Goal: Navigation & Orientation: Find specific page/section

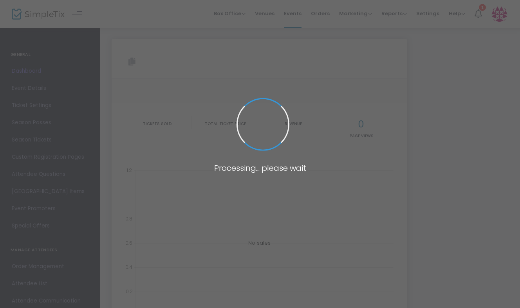
type input "[URL][DOMAIN_NAME]"
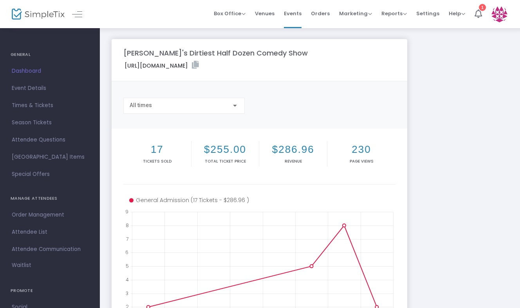
click at [38, 72] on span "Dashboard" at bounding box center [50, 71] width 76 height 10
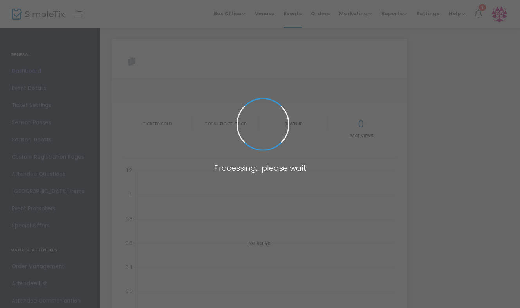
type input "[URL][DOMAIN_NAME]"
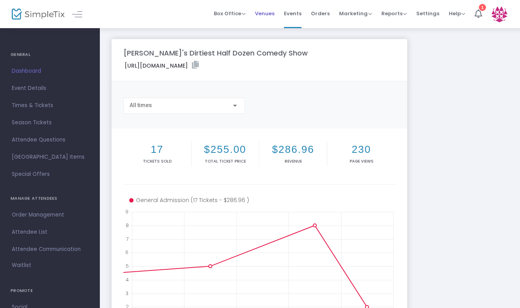
click at [272, 13] on span "Venues" at bounding box center [265, 14] width 20 height 20
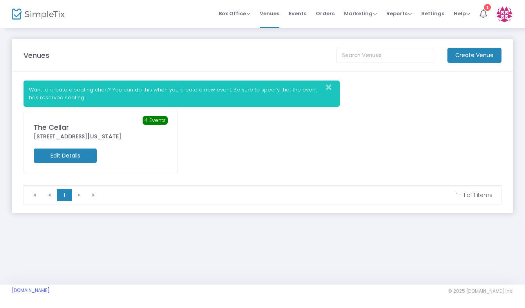
click at [331, 86] on icon "Close" at bounding box center [328, 88] width 5 height 8
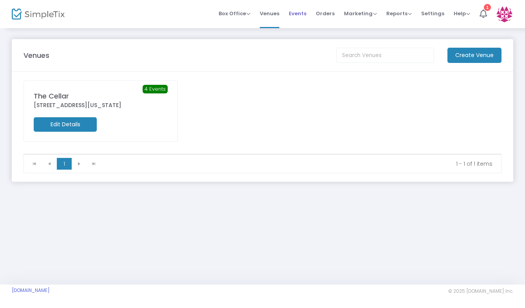
click at [300, 11] on span "Events" at bounding box center [298, 14] width 18 height 20
